Goal: Find specific page/section: Find specific page/section

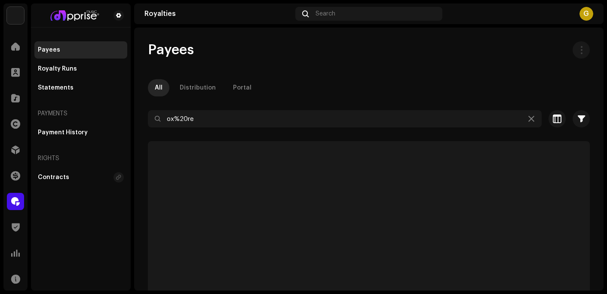
click at [3, 106] on div "Catalog" at bounding box center [15, 98] width 24 height 24
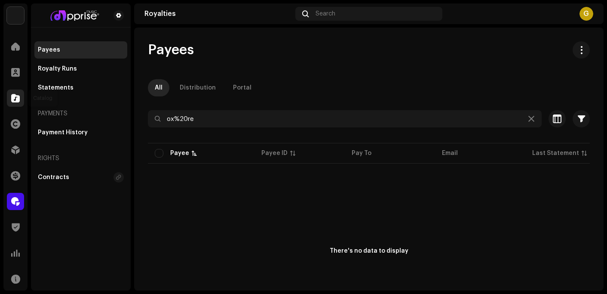
click at [13, 97] on span at bounding box center [15, 98] width 9 height 7
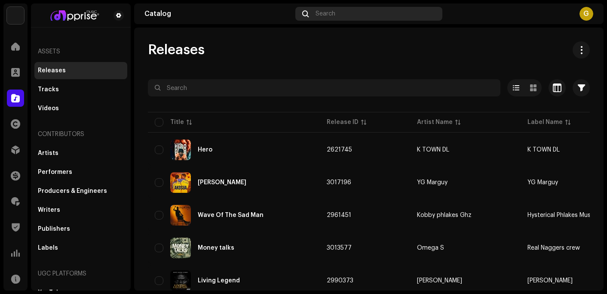
click at [334, 9] on div "Search" at bounding box center [368, 14] width 147 height 14
drag, startPoint x: 332, startPoint y: 10, endPoint x: 325, endPoint y: 12, distance: 7.3
click at [325, 12] on span "Search" at bounding box center [326, 13] width 20 height 7
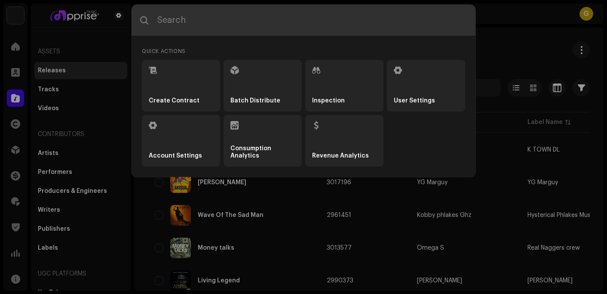
click at [323, 14] on input "text" at bounding box center [304, 20] width 344 height 31
click at [516, 44] on div "Quick Actions Create Contract Batch Distribute Inspection User Settings Account…" at bounding box center [303, 147] width 607 height 294
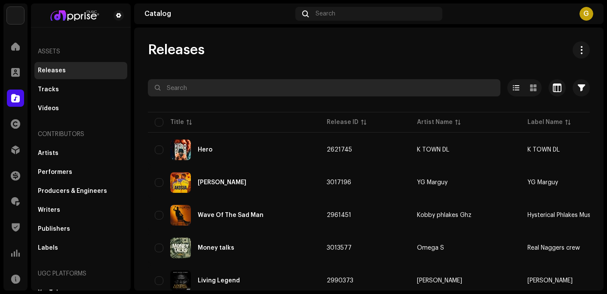
drag, startPoint x: 210, startPoint y: 95, endPoint x: 208, endPoint y: 89, distance: 6.7
click at [208, 89] on input "text" at bounding box center [324, 87] width 353 height 17
paste input "AK BROWN"
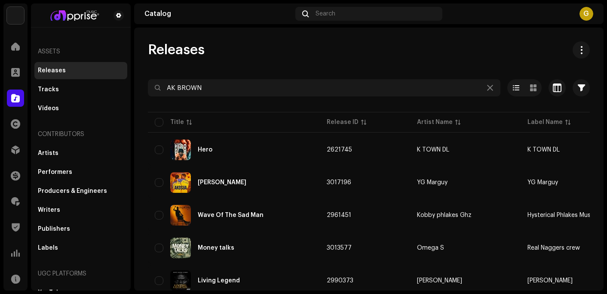
click at [353, 45] on div "Releases" at bounding box center [369, 49] width 442 height 17
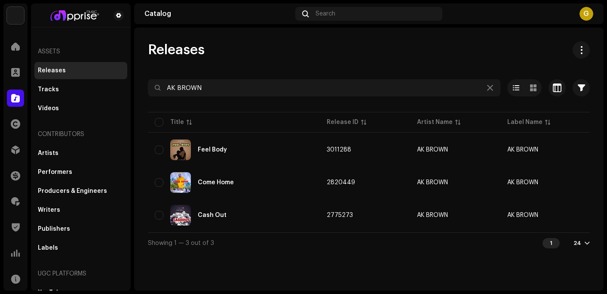
click at [342, 62] on div "Releases AK BROWN Selected 0 Options Filters Distribution status Never Distribu…" at bounding box center [369, 147] width 470 height 212
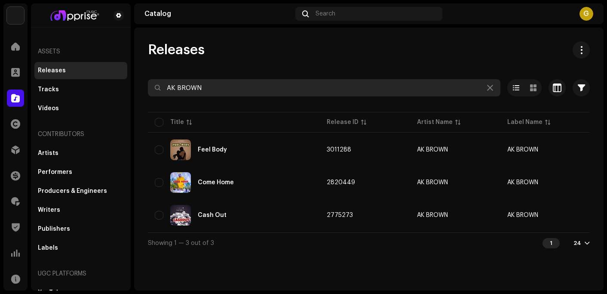
click at [221, 86] on input "AK BROWN" at bounding box center [324, 87] width 353 height 17
type input "A"
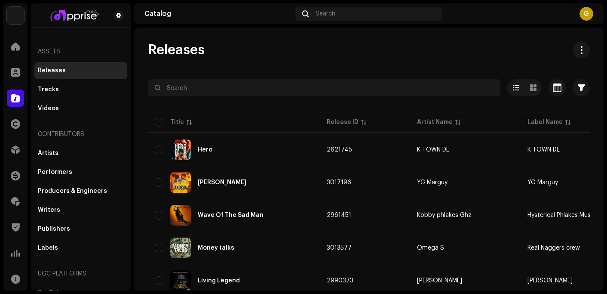
click at [544, 52] on div "Releases" at bounding box center [369, 49] width 442 height 17
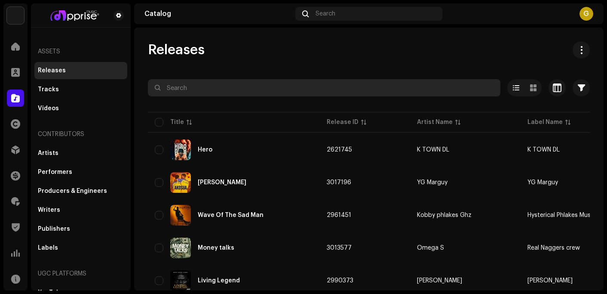
click at [202, 87] on input "text" at bounding box center [324, 87] width 353 height 17
paste input "AK BROWN"
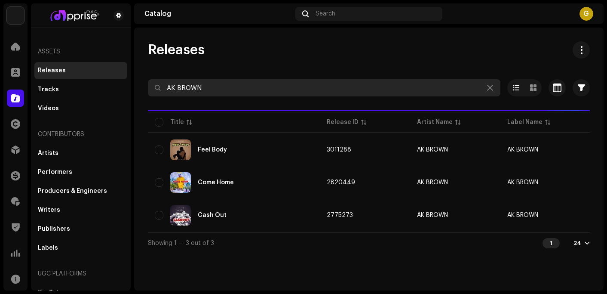
type input "AK BROWN"
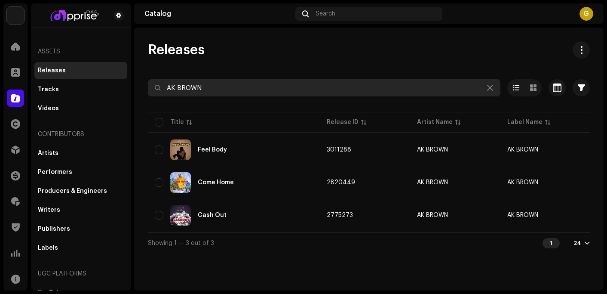
drag, startPoint x: 212, startPoint y: 87, endPoint x: 151, endPoint y: 85, distance: 61.1
click at [151, 86] on input "AK BROWN" at bounding box center [324, 87] width 353 height 17
